Goal: Task Accomplishment & Management: Complete application form

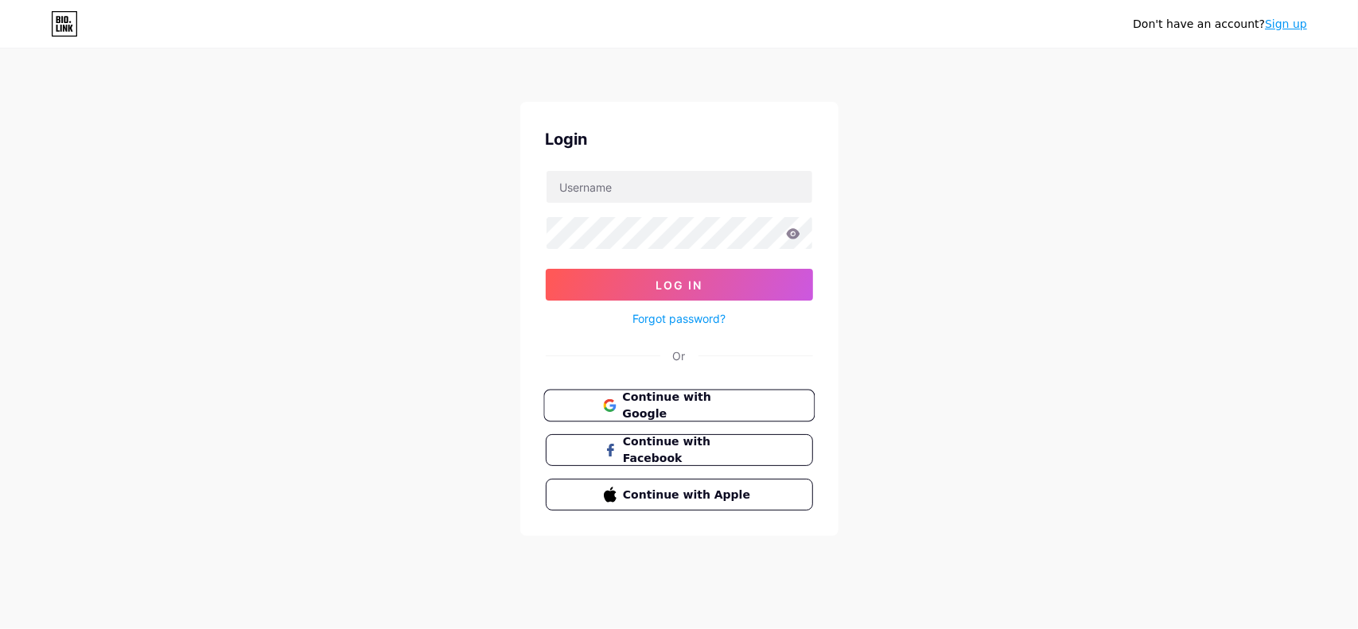
click at [716, 399] on span "Continue with Google" at bounding box center [688, 406] width 133 height 34
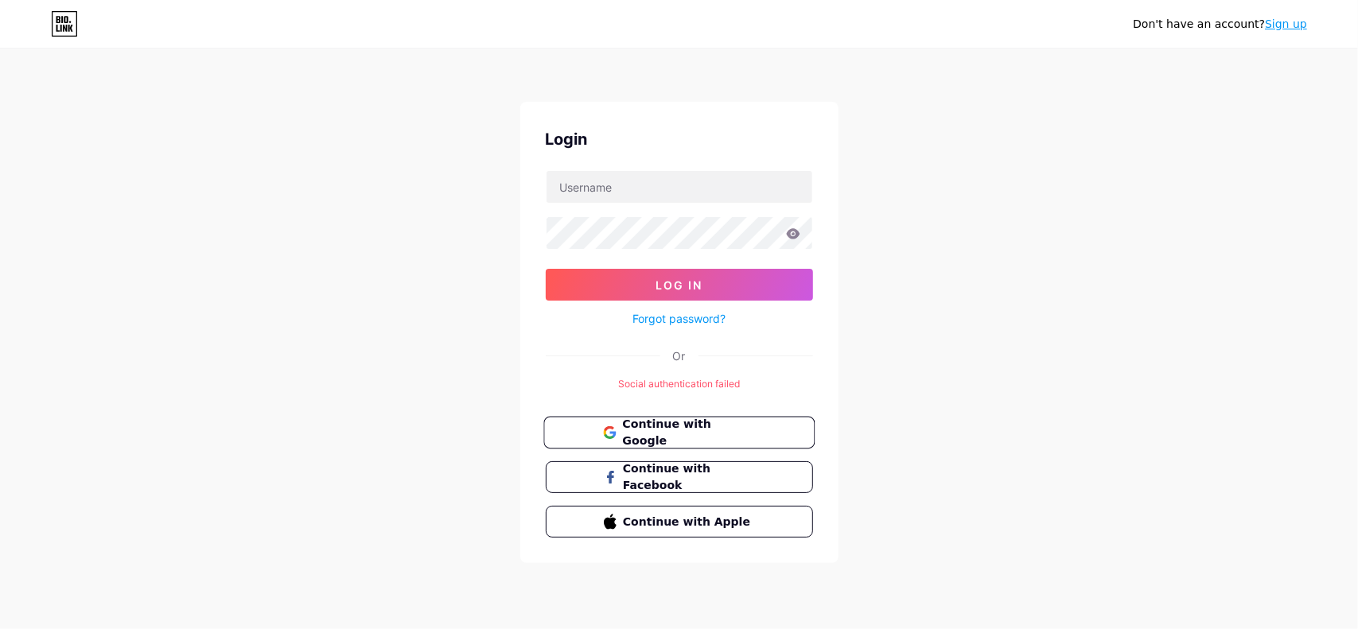
click at [708, 432] on span "Continue with Google" at bounding box center [688, 433] width 133 height 34
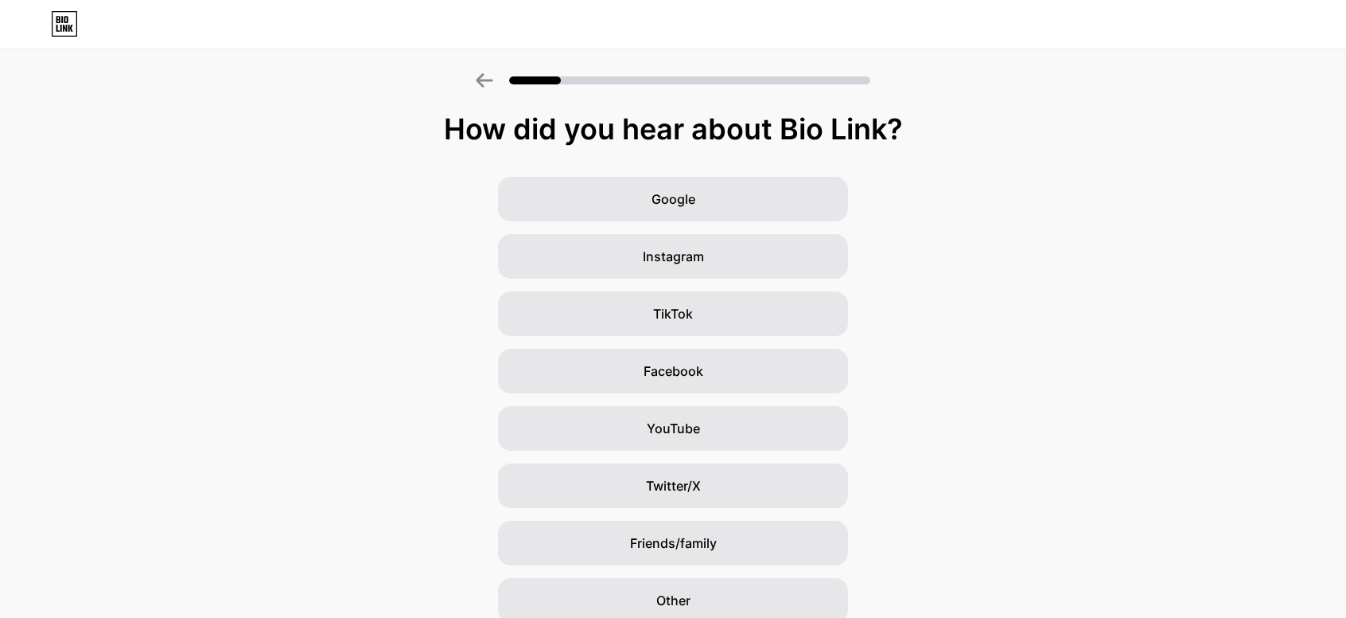
scroll to position [68, 0]
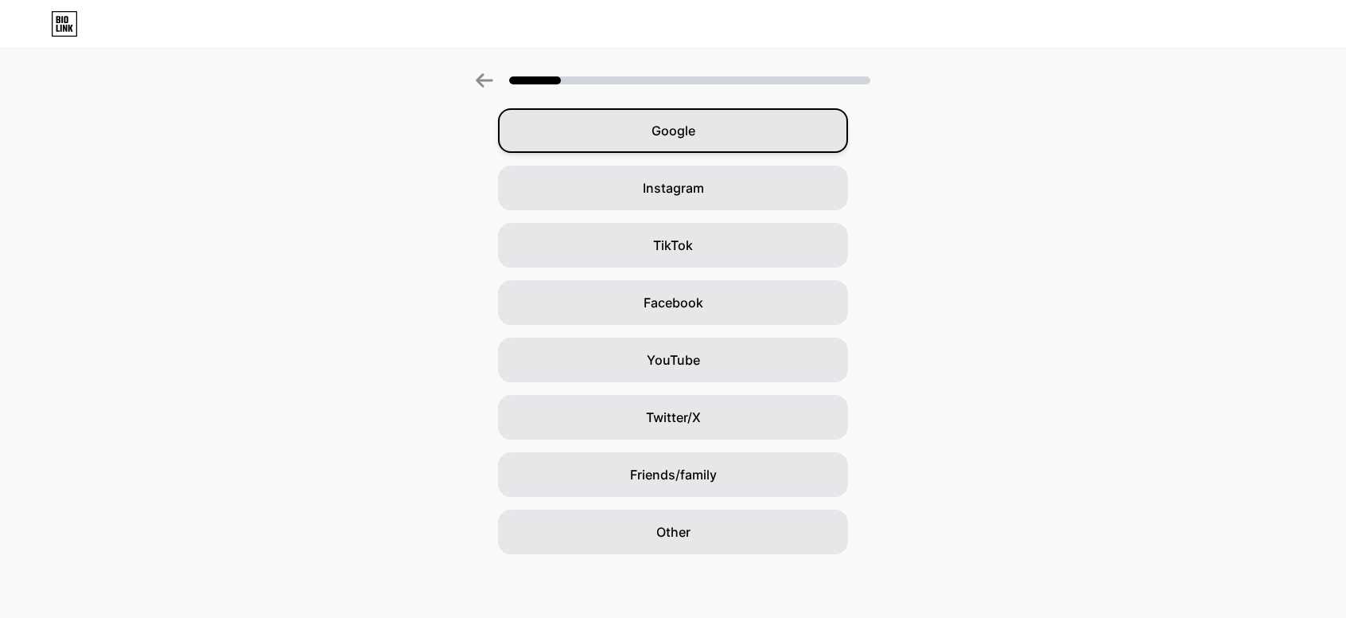
click at [692, 136] on span "Google" at bounding box center [674, 130] width 44 height 19
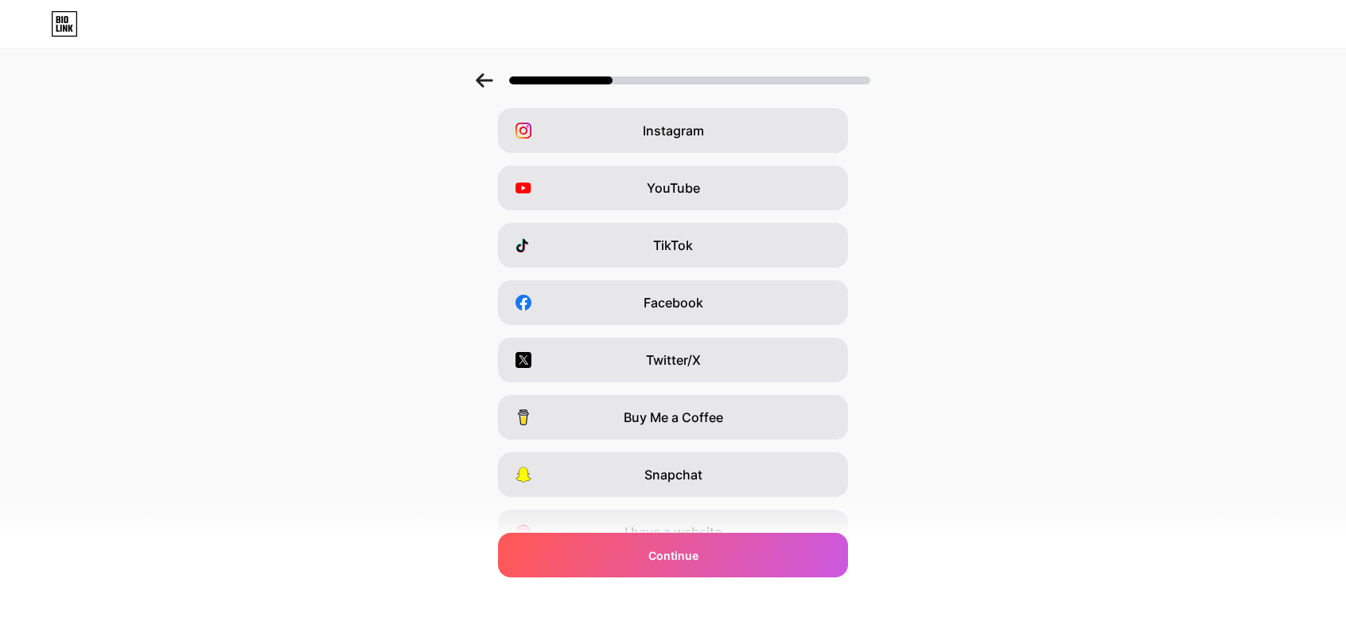
scroll to position [0, 0]
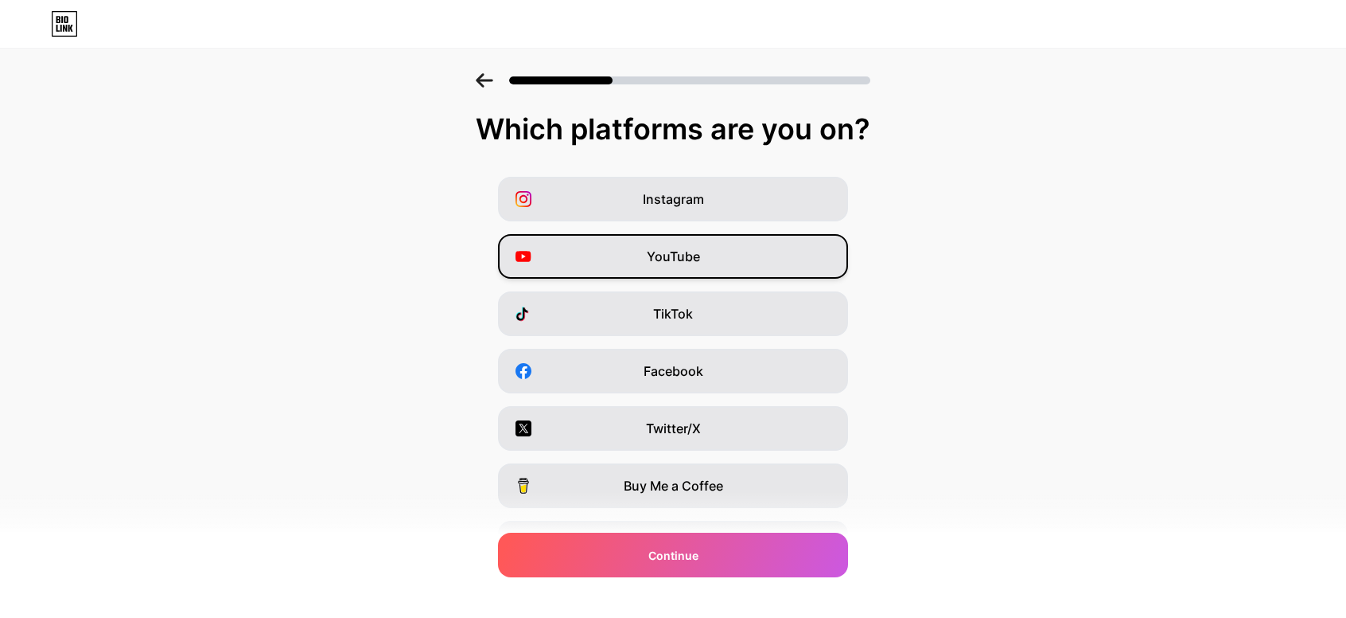
click at [761, 247] on div "YouTube" at bounding box center [673, 256] width 350 height 45
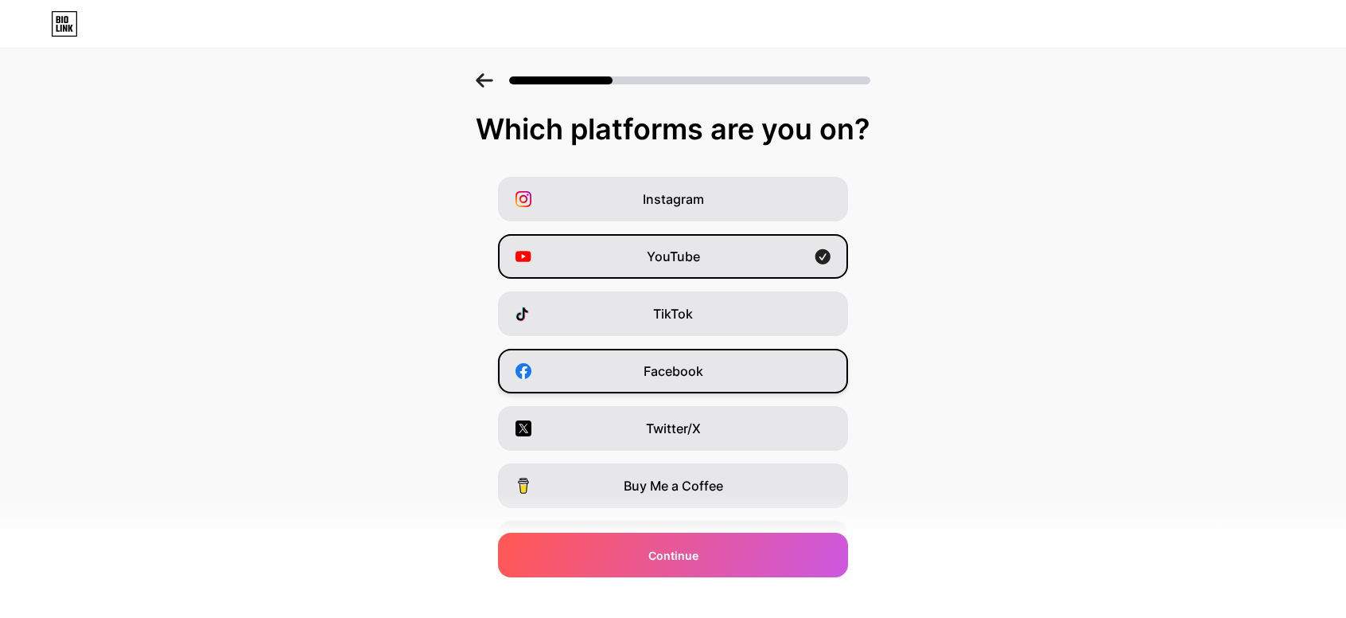
click at [723, 373] on div "Facebook" at bounding box center [673, 371] width 350 height 45
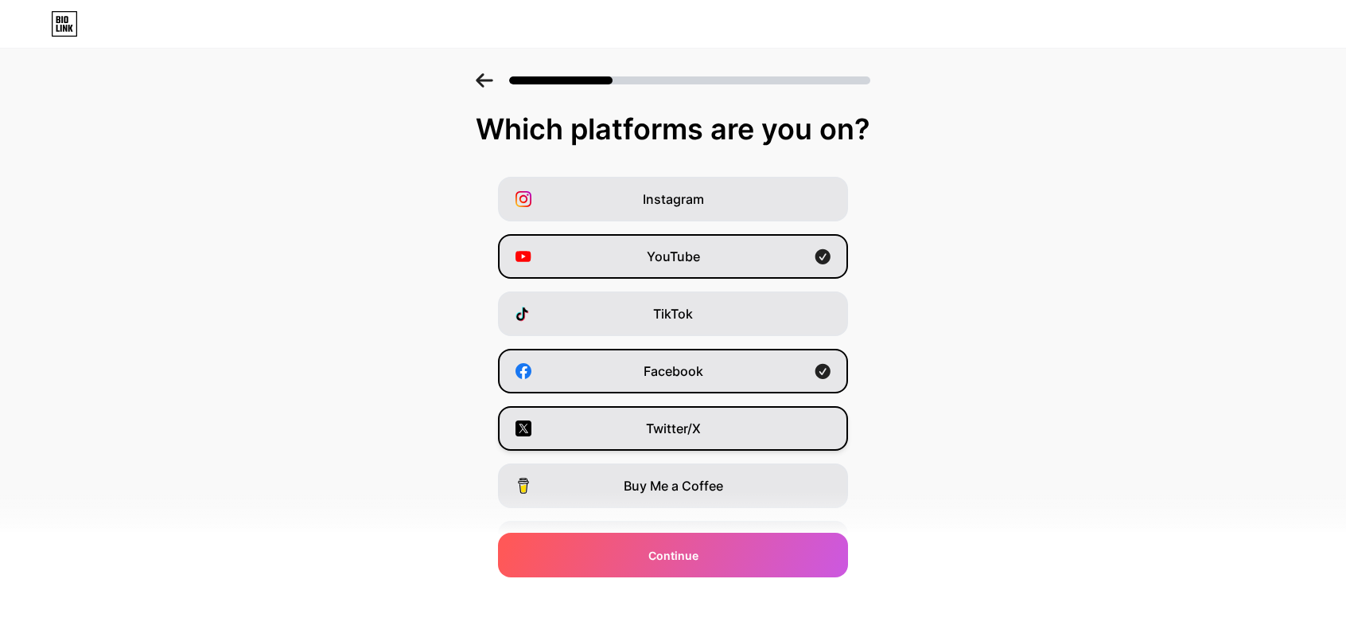
click at [740, 420] on div "Twitter/X" at bounding box center [673, 428] width 350 height 45
click at [719, 193] on div "Instagram" at bounding box center [673, 199] width 350 height 45
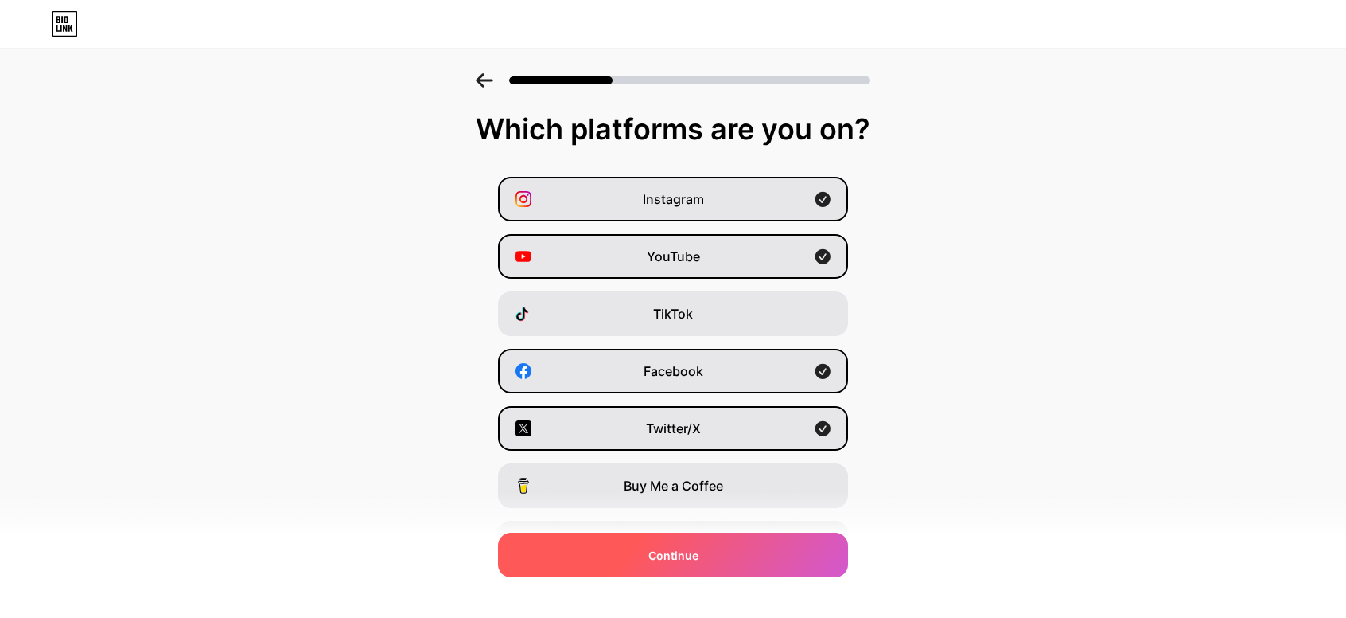
click at [719, 552] on div "Continue" at bounding box center [673, 554] width 350 height 45
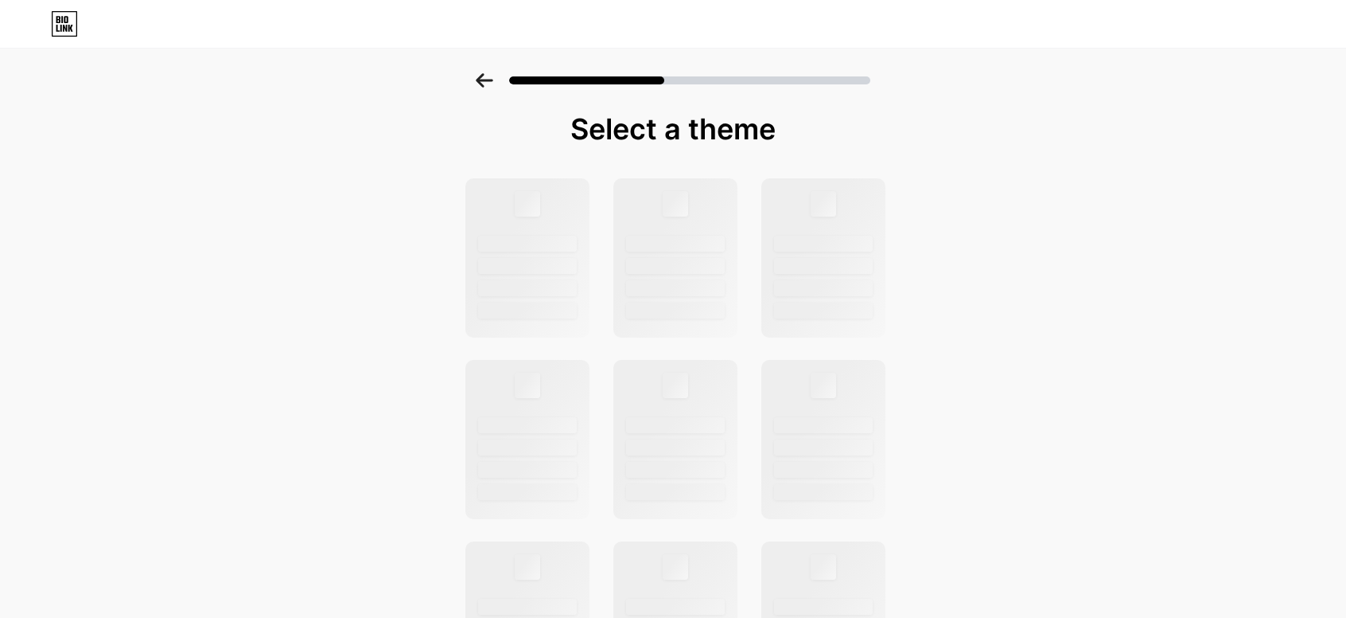
click at [485, 80] on icon at bounding box center [484, 80] width 17 height 14
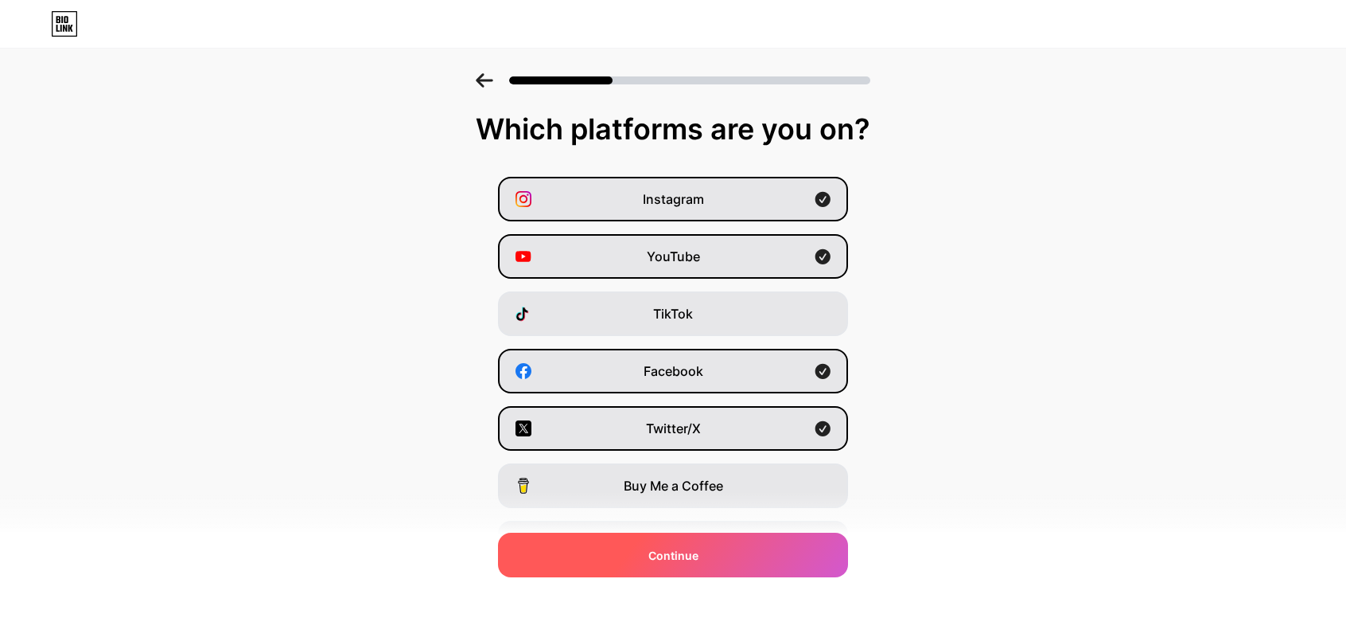
click at [690, 556] on span "Continue" at bounding box center [674, 555] width 50 height 17
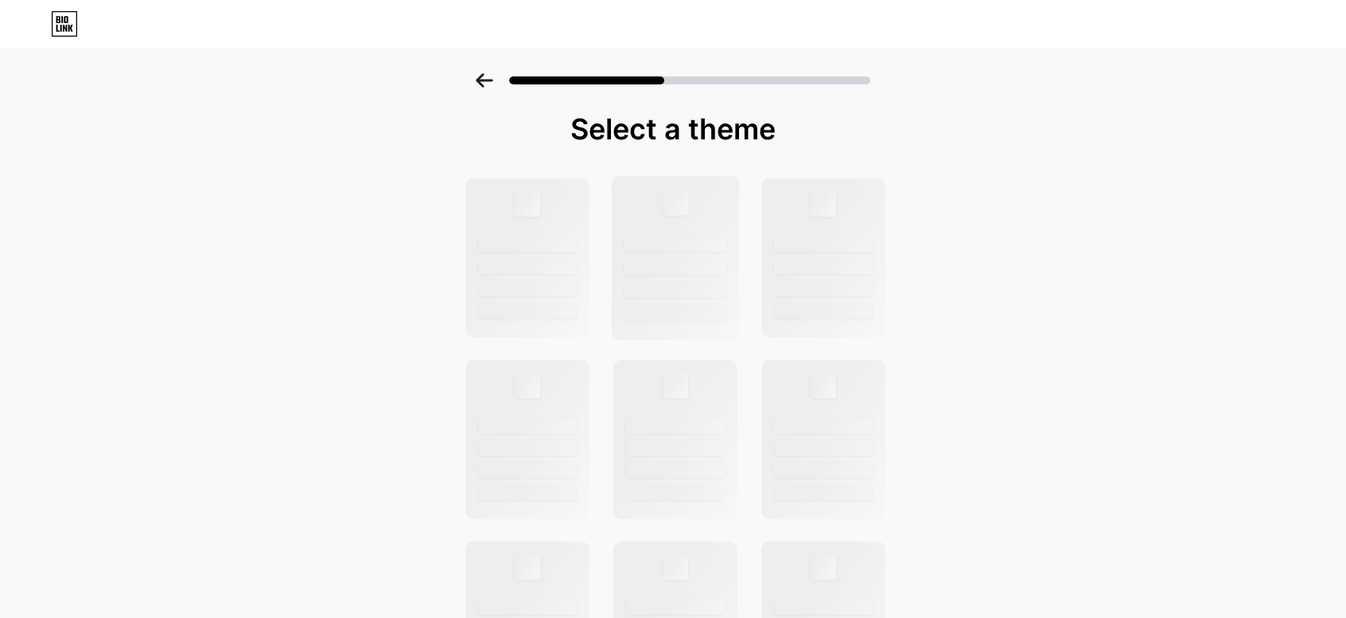
click at [653, 237] on div at bounding box center [676, 243] width 102 height 17
click at [542, 239] on div at bounding box center [528, 243] width 102 height 17
click at [754, 239] on div at bounding box center [673, 621] width 438 height 888
click at [849, 239] on div at bounding box center [824, 243] width 102 height 17
drag, startPoint x: 664, startPoint y: 74, endPoint x: 834, endPoint y: 77, distance: 169.5
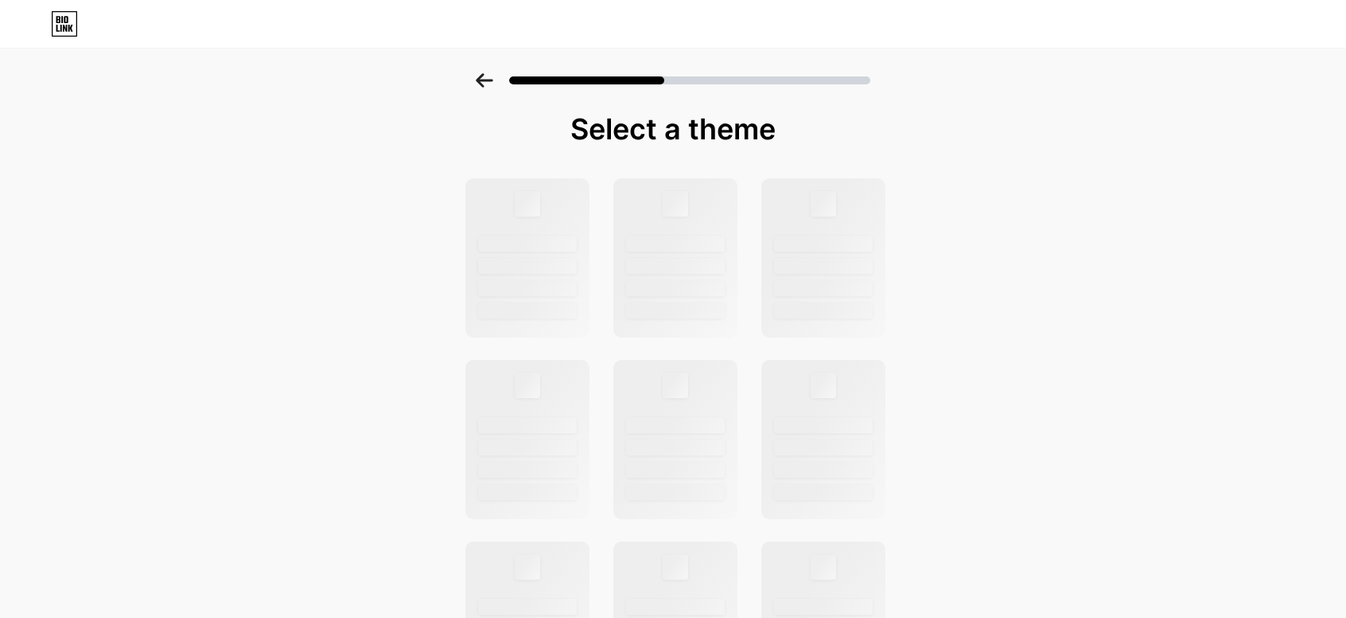
click at [834, 77] on div at bounding box center [673, 80] width 395 height 14
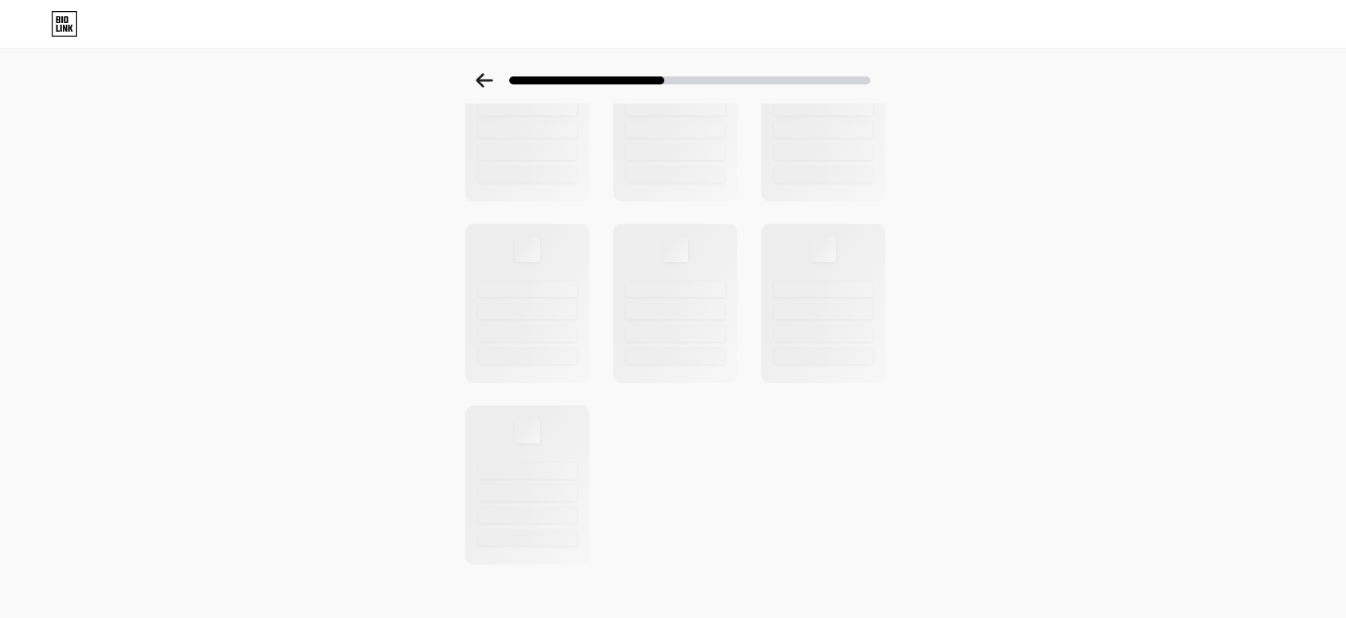
scroll to position [511, 0]
click at [492, 82] on icon at bounding box center [485, 80] width 18 height 14
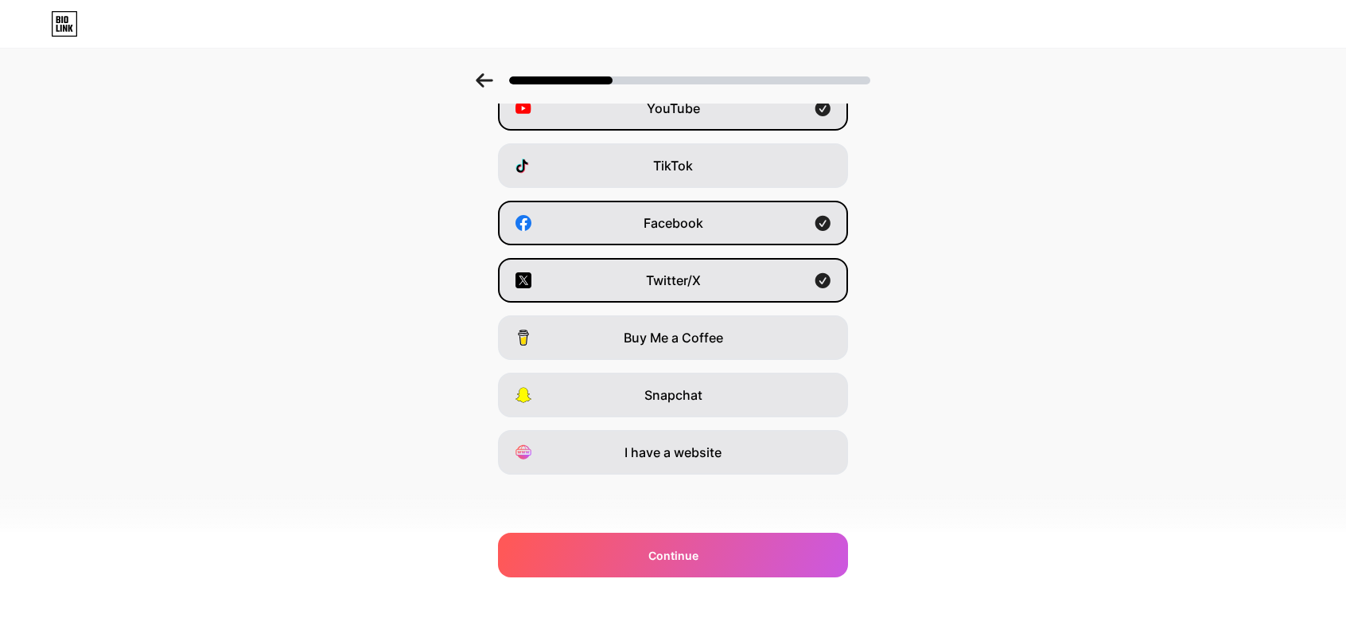
scroll to position [0, 0]
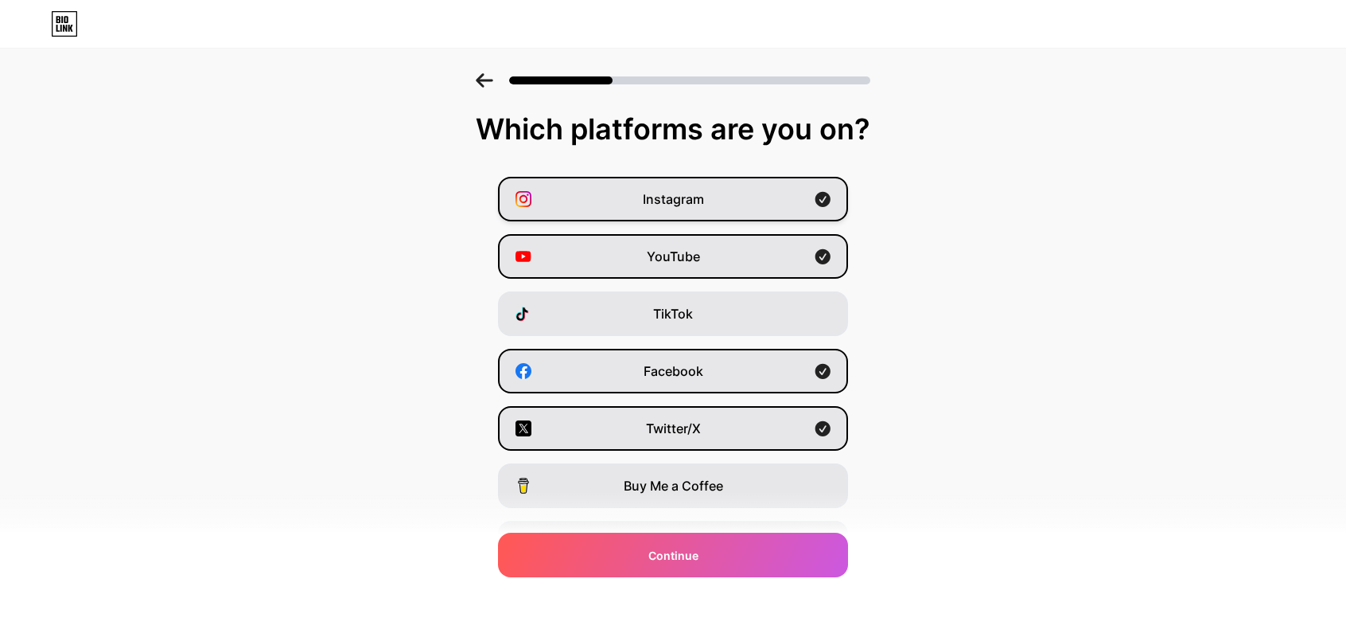
click at [829, 205] on icon at bounding box center [823, 199] width 15 height 15
click at [828, 375] on icon at bounding box center [823, 371] width 15 height 15
click at [829, 426] on icon at bounding box center [823, 428] width 15 height 15
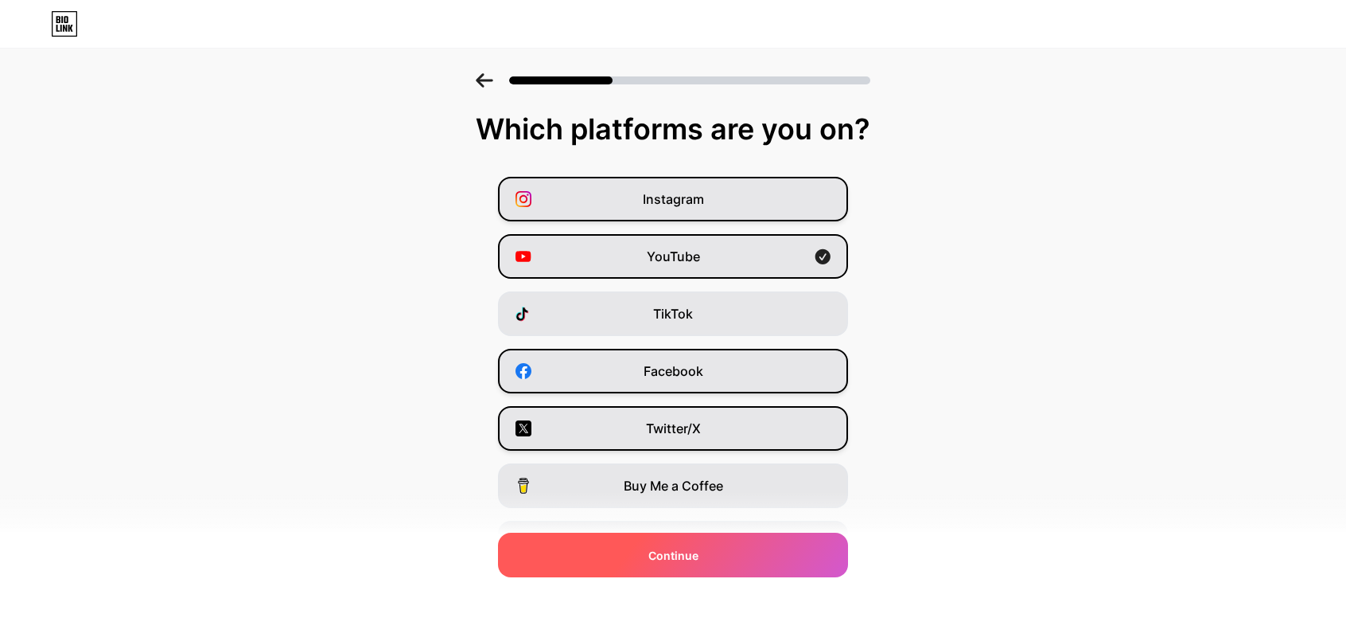
click at [743, 554] on div "Continue" at bounding box center [673, 554] width 350 height 45
